Goal: Task Accomplishment & Management: Manage account settings

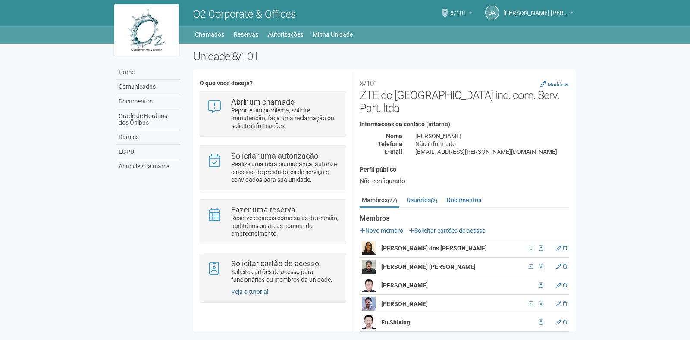
click at [465, 15] on span "8/101" at bounding box center [458, 8] width 16 height 15
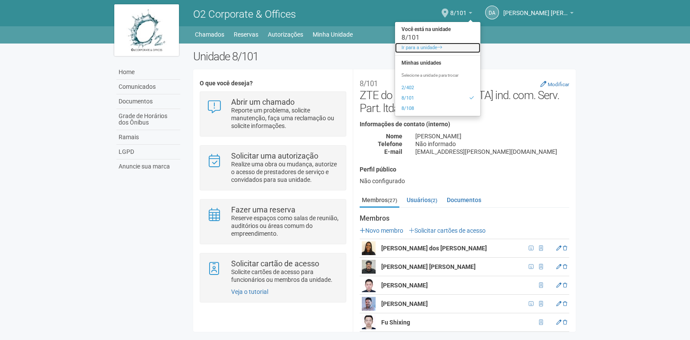
click at [423, 49] on link "Ir para a unidade" at bounding box center [437, 48] width 85 height 10
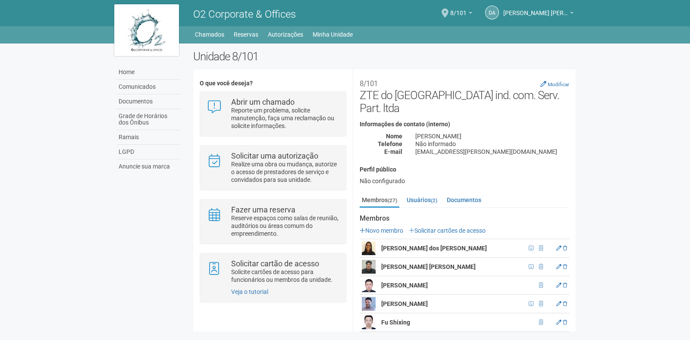
scroll to position [132, 0]
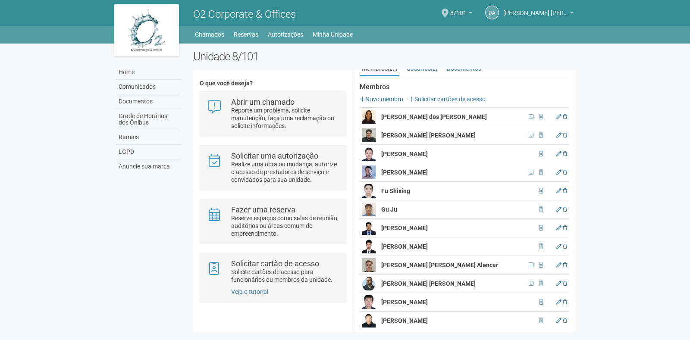
click at [559, 9] on span "[PERSON_NAME] [PERSON_NAME] [PERSON_NAME]" at bounding box center [535, 8] width 65 height 15
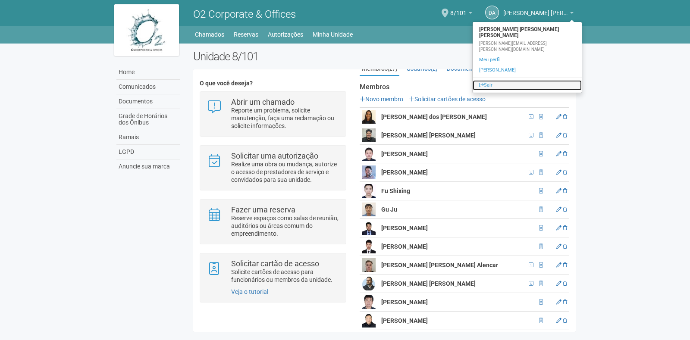
click at [511, 80] on link "Sair" at bounding box center [527, 85] width 109 height 10
